Goal: Task Accomplishment & Management: Manage account settings

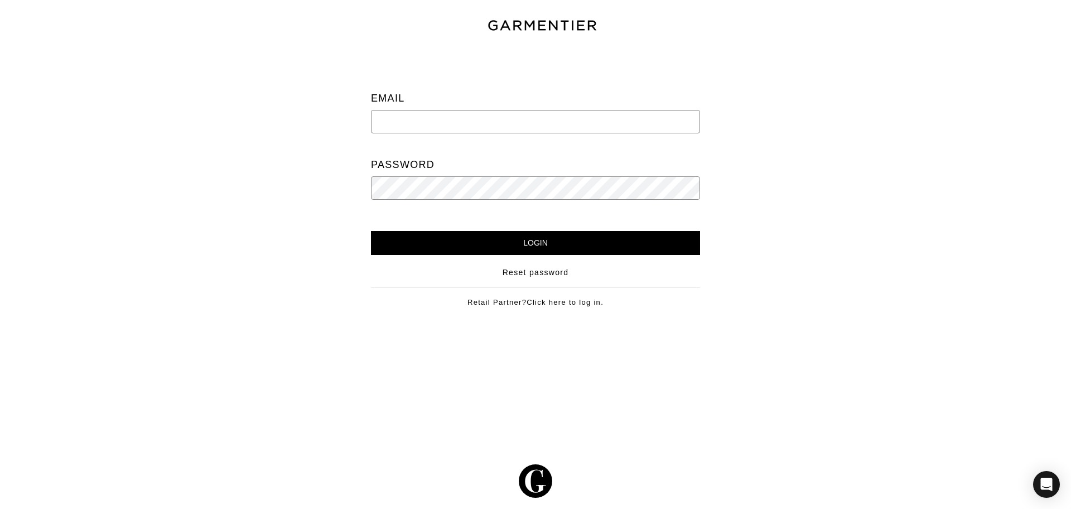
type input "support@ac-styles.com"
click at [568, 248] on input "Login" at bounding box center [535, 243] width 329 height 24
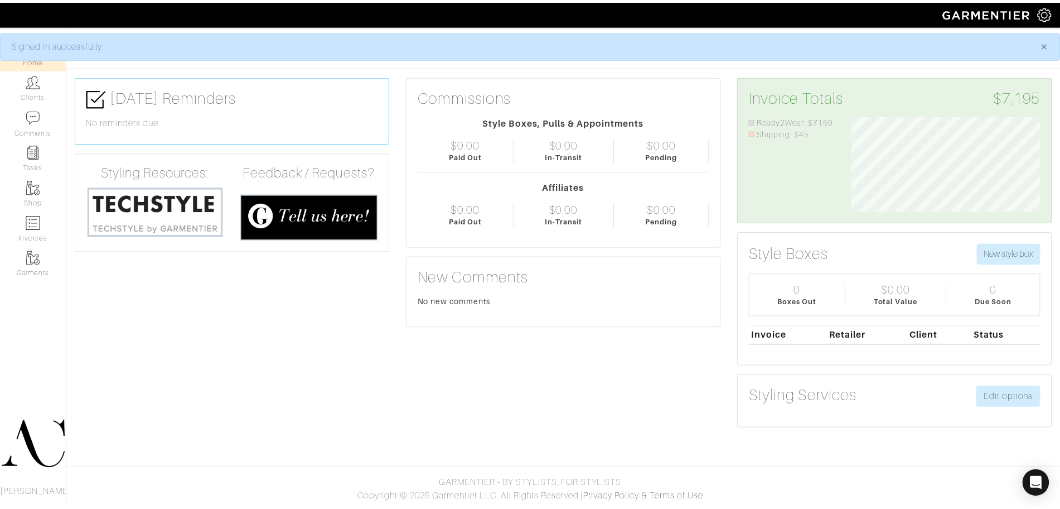
scroll to position [95, 207]
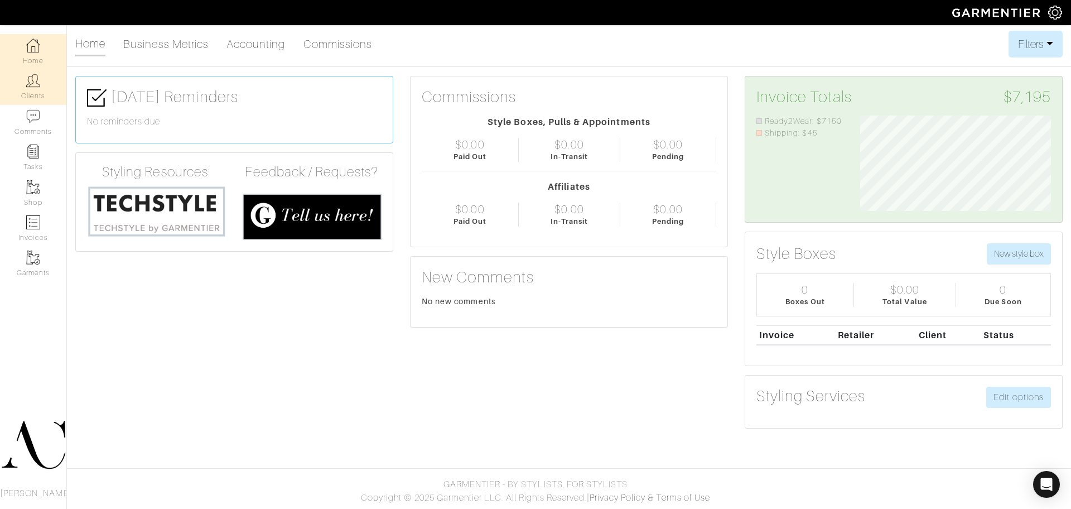
click at [45, 78] on link "Clients" at bounding box center [33, 86] width 66 height 35
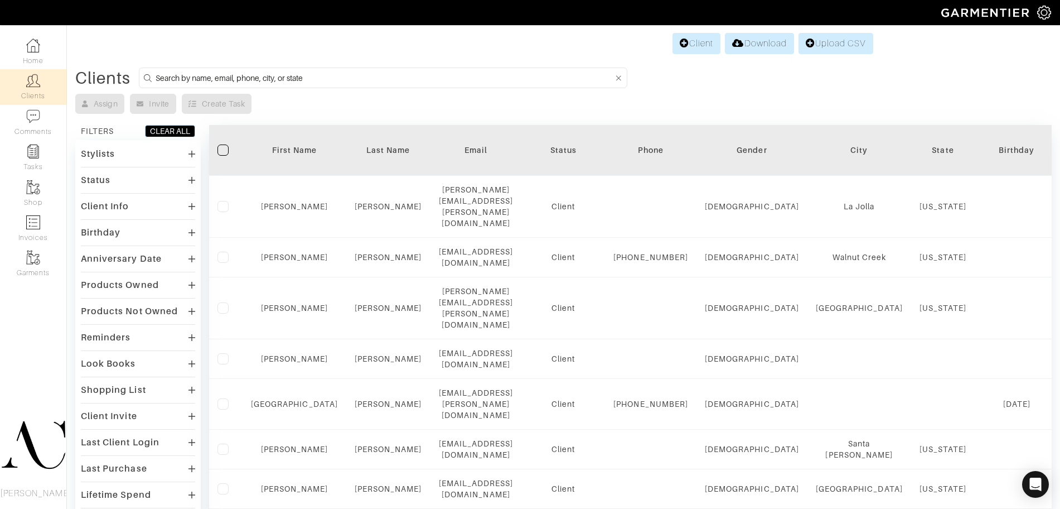
click at [271, 78] on input at bounding box center [385, 78] width 458 height 14
type input "[PERSON_NAME]"
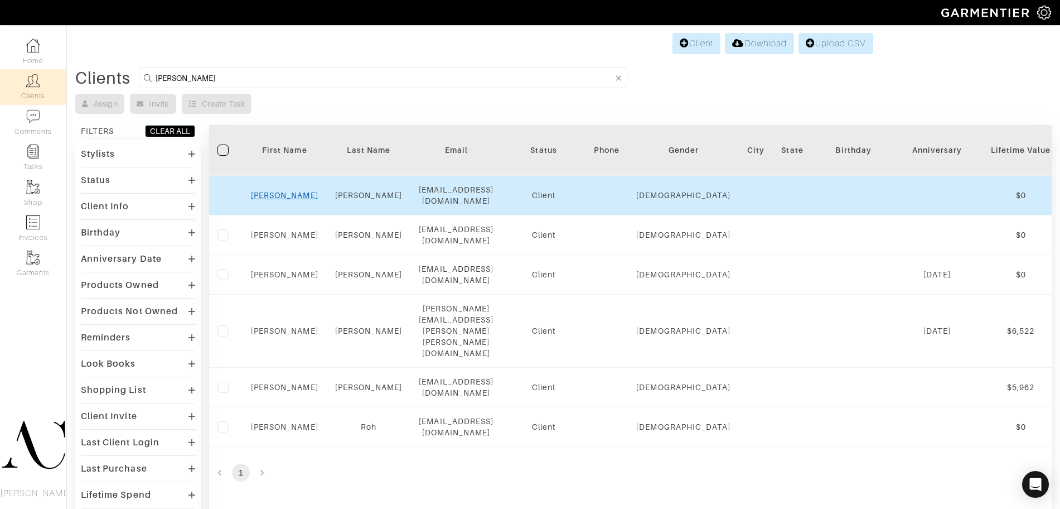
click at [284, 192] on link "Rob" at bounding box center [284, 195] width 67 height 9
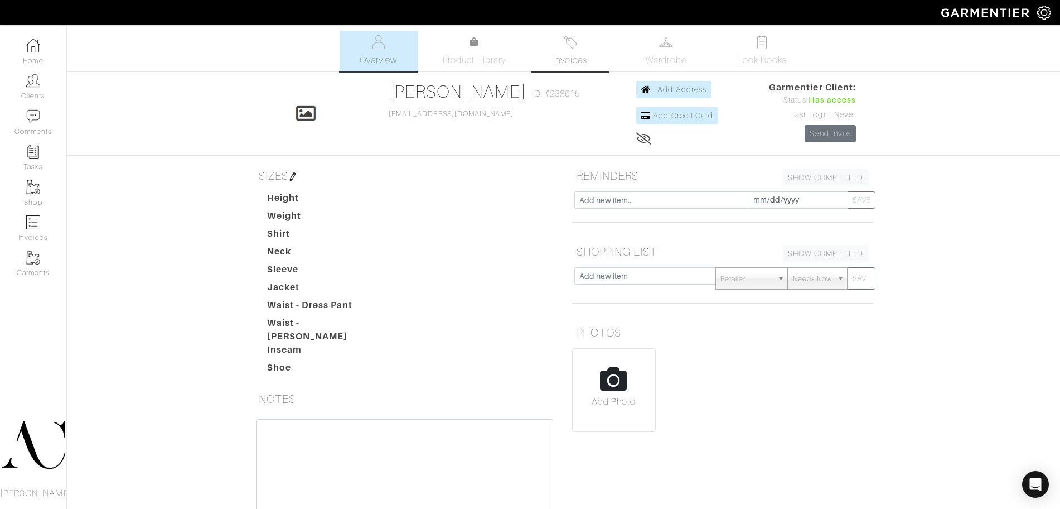
click at [581, 56] on span "Invoices" at bounding box center [570, 60] width 34 height 13
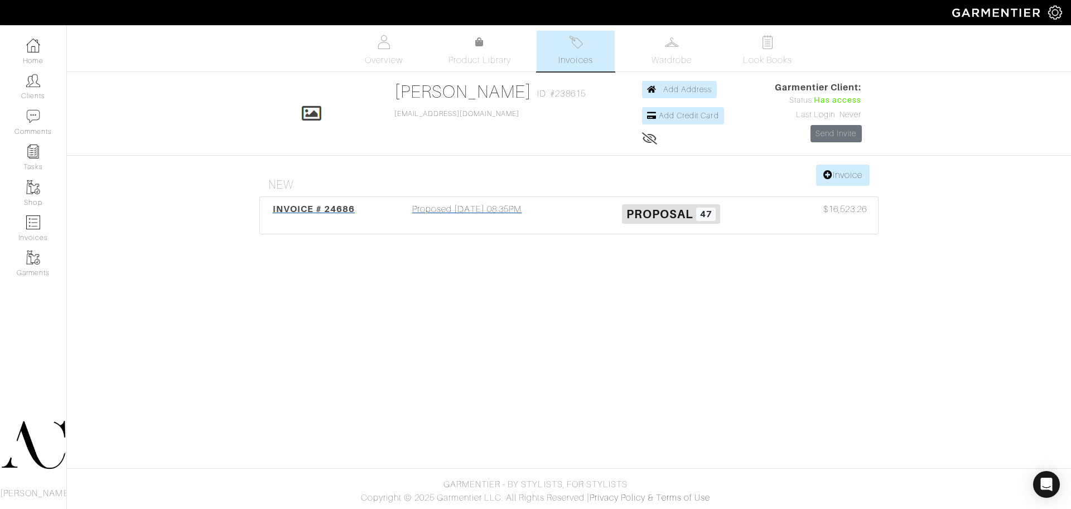
click at [336, 212] on span "INVOICE # 24686" at bounding box center [314, 209] width 83 height 11
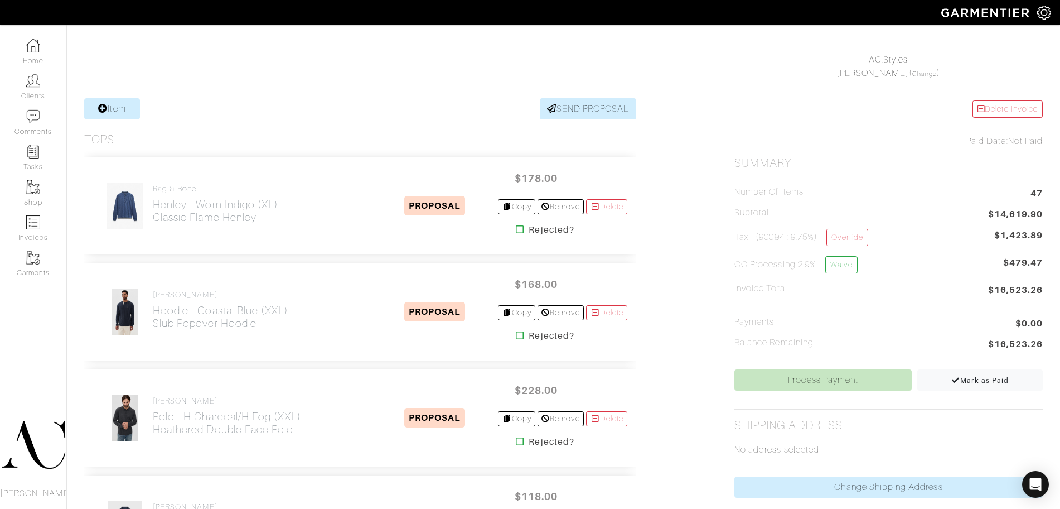
scroll to position [190, 0]
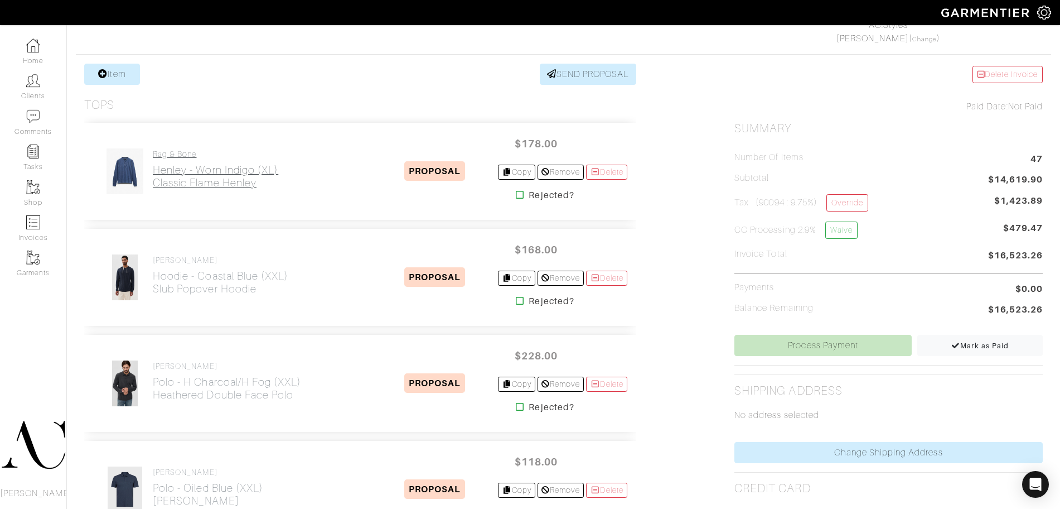
click at [236, 175] on h2 "Henley - Worn Indigo (XL) Classic Flame Henley" at bounding box center [216, 176] width 126 height 26
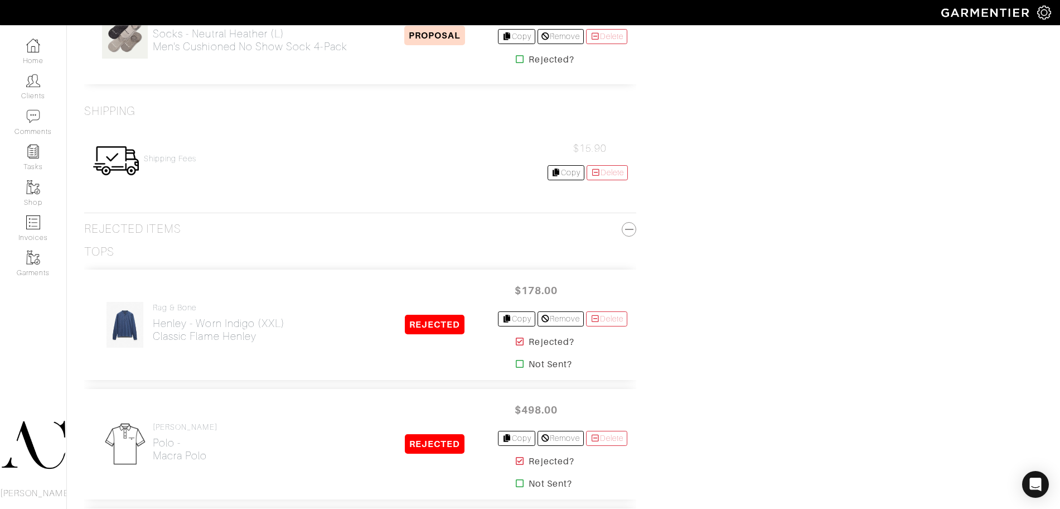
scroll to position [5307, 0]
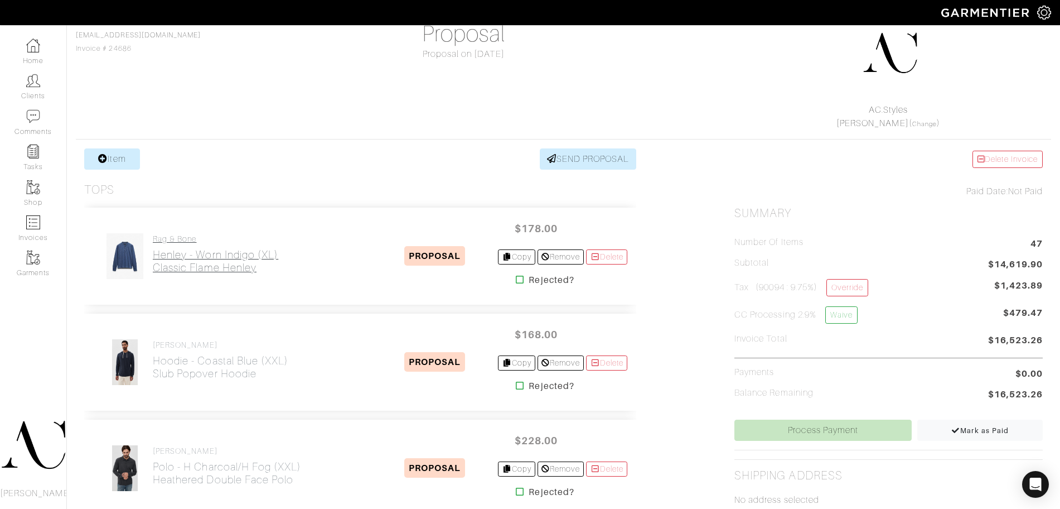
click at [174, 261] on h2 "Henley - Worn Indigo (XL) Classic Flame Henley" at bounding box center [216, 261] width 126 height 26
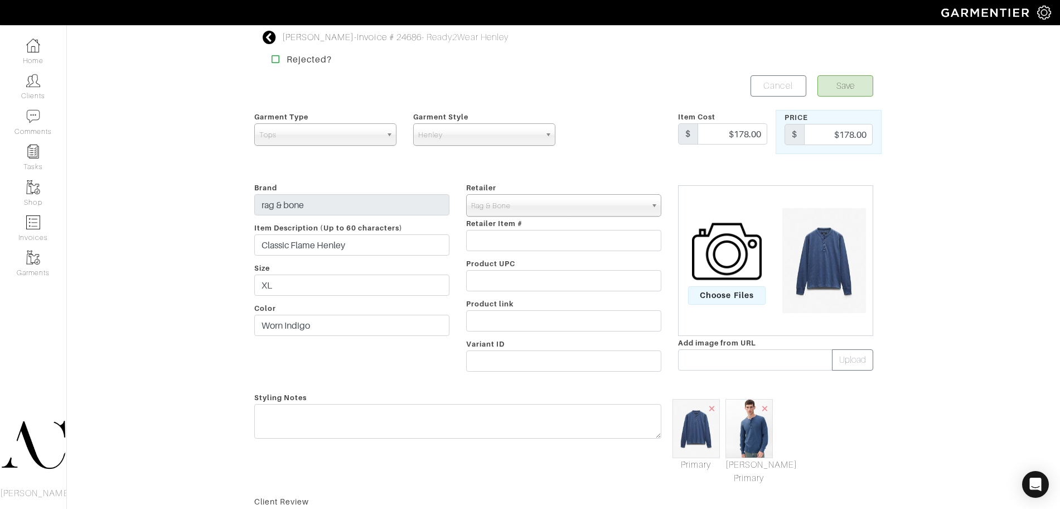
click at [841, 228] on img at bounding box center [824, 260] width 95 height 105
click at [354, 249] on input "Classic Flame Henley" at bounding box center [351, 244] width 195 height 21
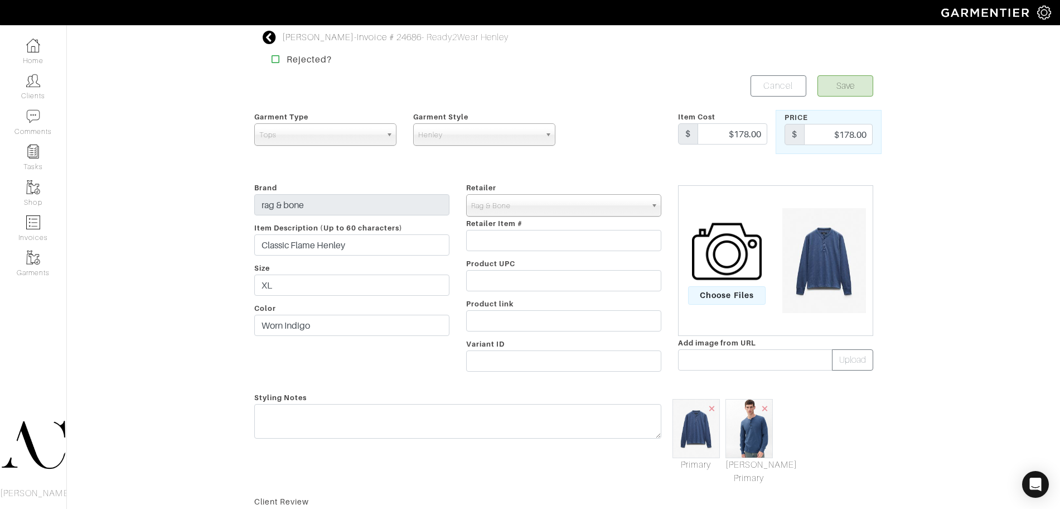
click at [321, 336] on div "Brand rag & bone Item Description (Up to 60 characters) Classic Flame Henley Si…" at bounding box center [352, 279] width 212 height 196
click at [323, 334] on div "Brand rag & bone Item Description (Up to 60 characters) Classic Flame Henley Si…" at bounding box center [352, 279] width 212 height 196
click at [323, 334] on input "Worn Indigo" at bounding box center [351, 325] width 195 height 21
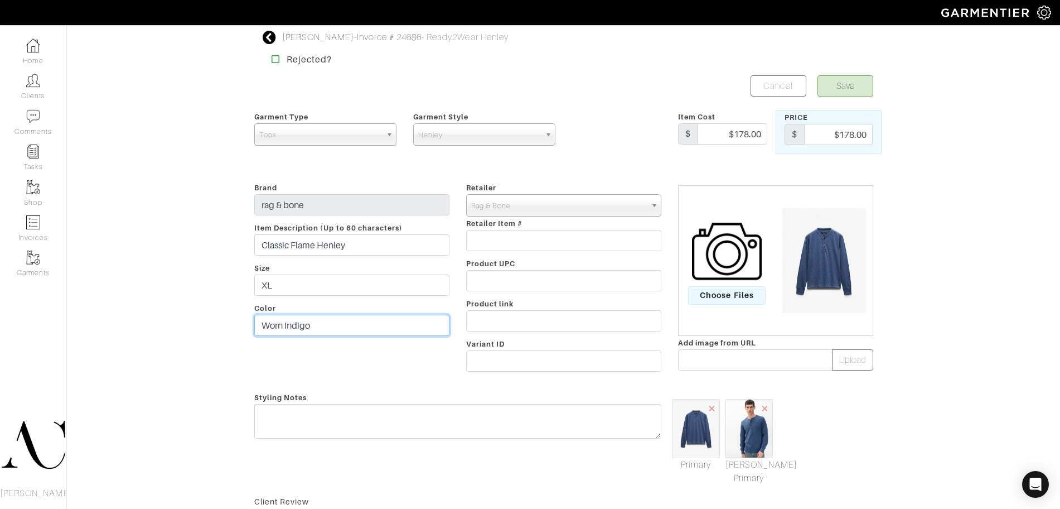
click at [323, 334] on input "Worn Indigo" at bounding box center [351, 325] width 195 height 21
click at [266, 34] on icon at bounding box center [270, 37] width 14 height 13
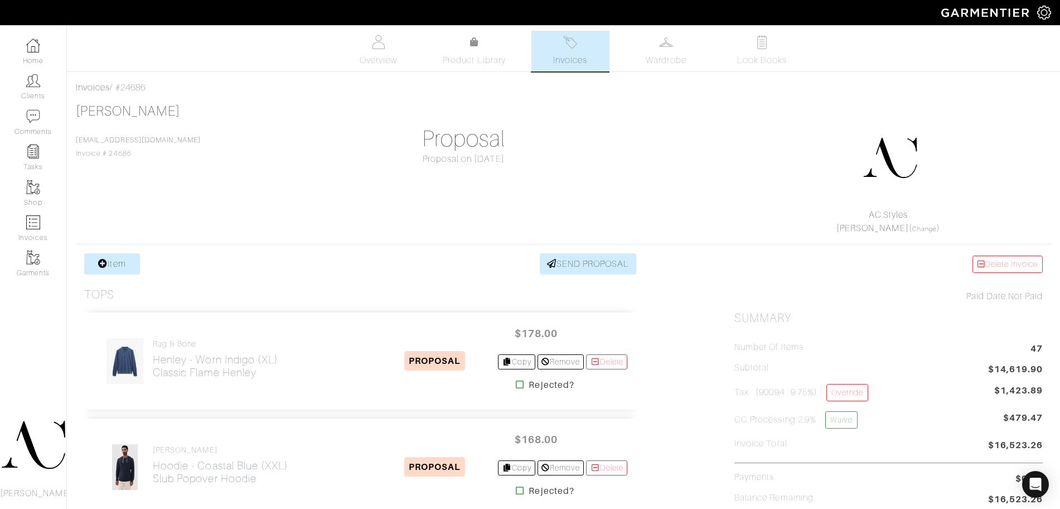
scroll to position [317, 0]
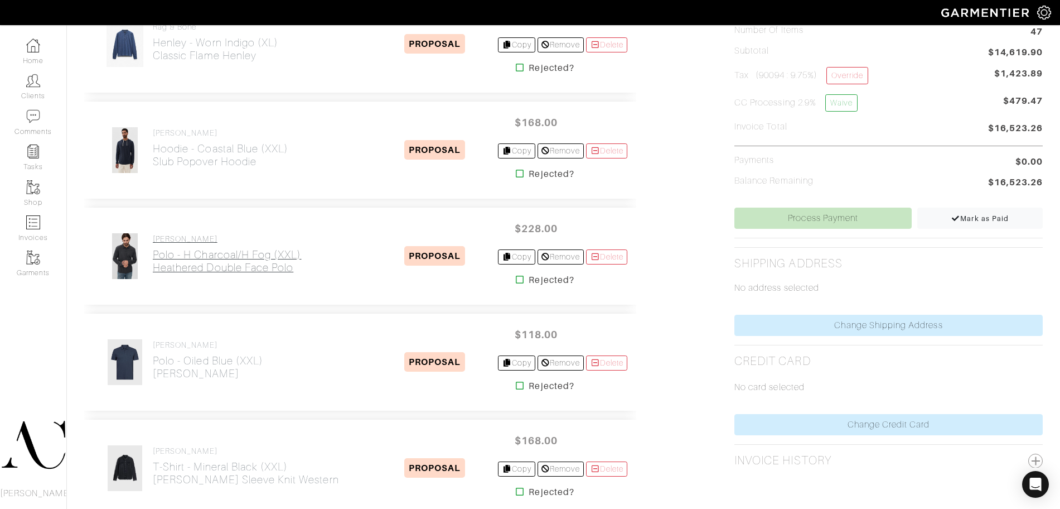
click at [172, 264] on h2 "Polo - H Charcoal/H Fog (XXL) Heathered Double Face Polo" at bounding box center [227, 261] width 148 height 26
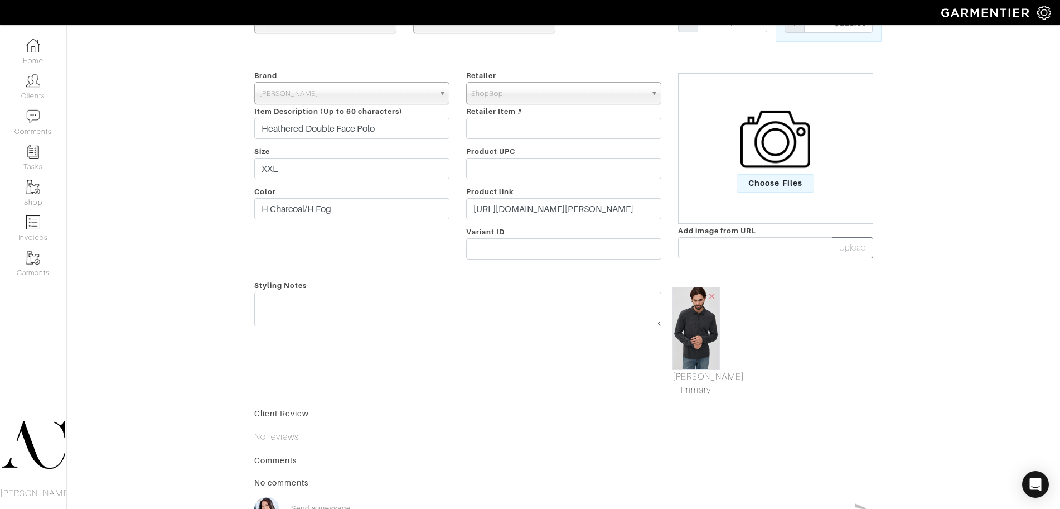
scroll to position [122, 0]
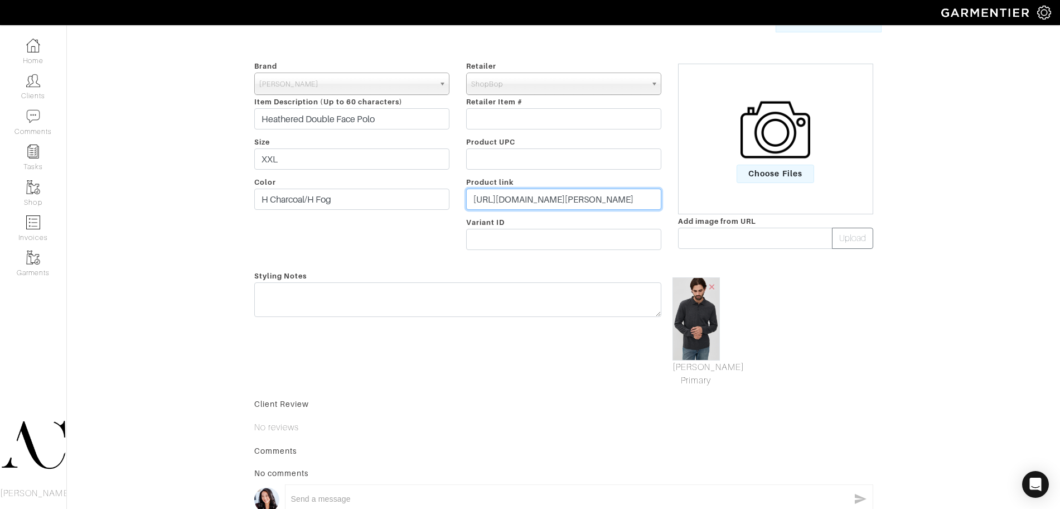
click at [585, 200] on input "[URL][DOMAIN_NAME][PERSON_NAME]" at bounding box center [563, 199] width 195 height 21
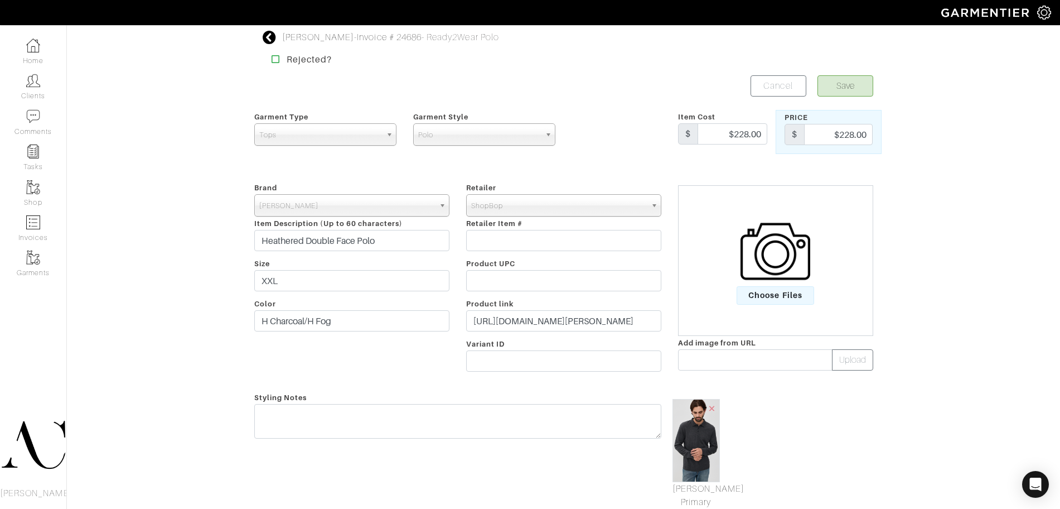
click at [266, 34] on icon at bounding box center [270, 37] width 14 height 13
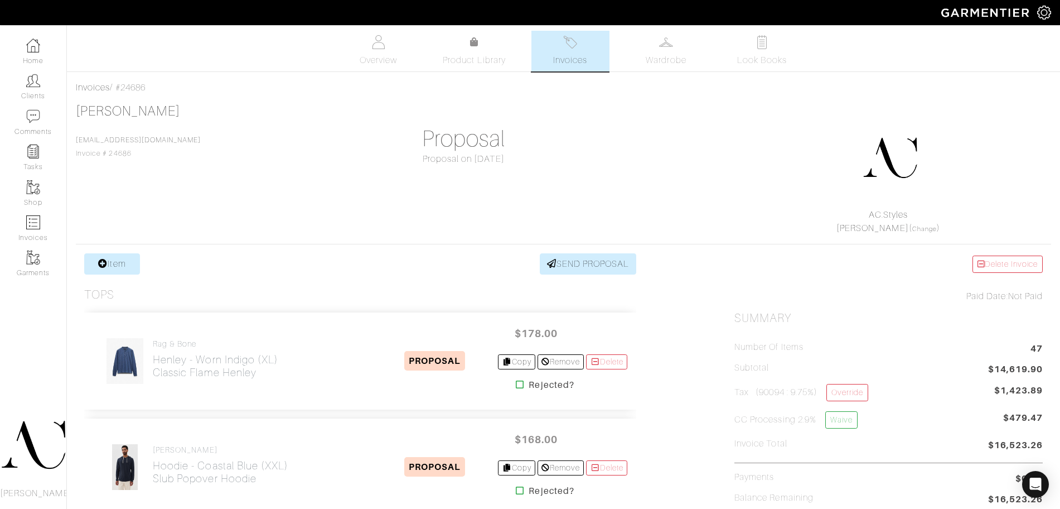
scroll to position [4677, 0]
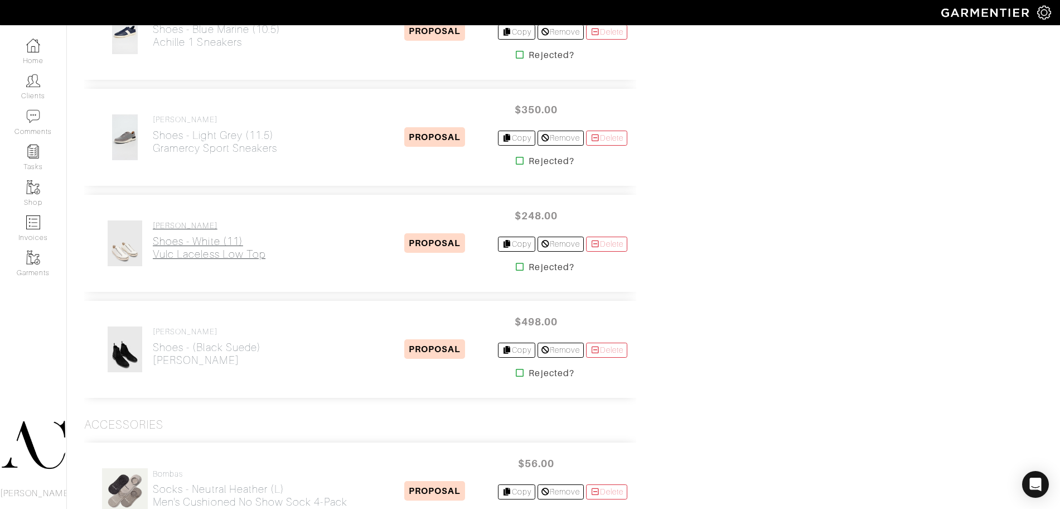
click at [187, 224] on h4 "[PERSON_NAME]" at bounding box center [209, 225] width 113 height 9
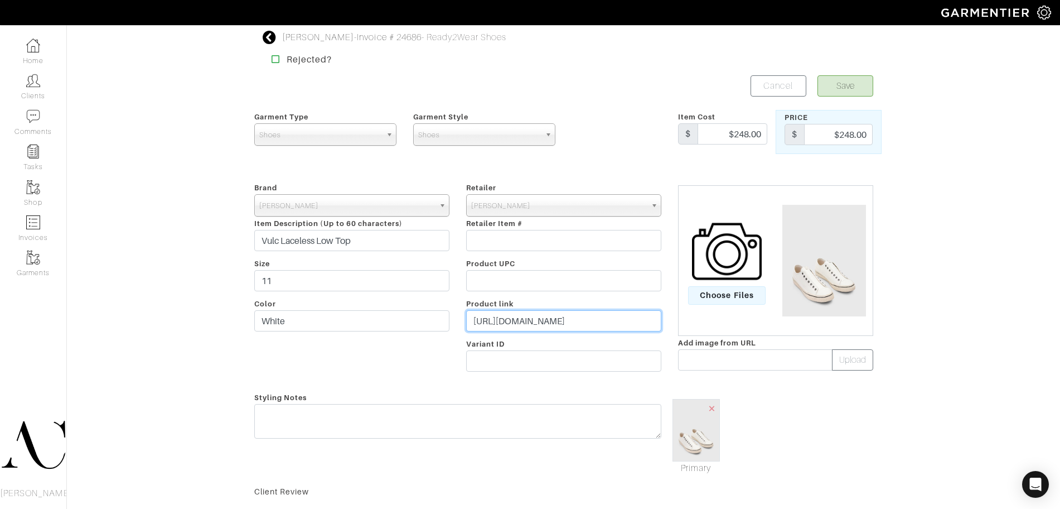
click at [575, 327] on input "[URL][DOMAIN_NAME]" at bounding box center [563, 320] width 195 height 21
